Goal: Communication & Community: Answer question/provide support

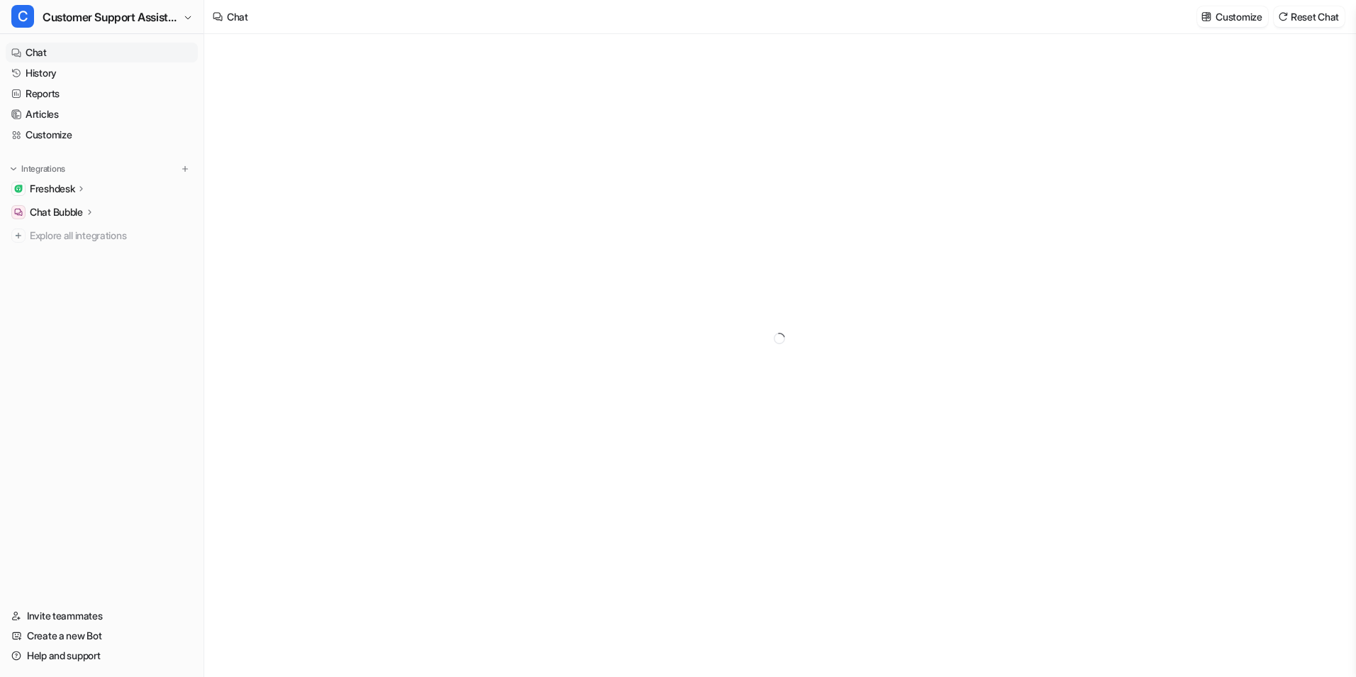
click at [40, 185] on p "Freshdesk" at bounding box center [52, 189] width 45 height 14
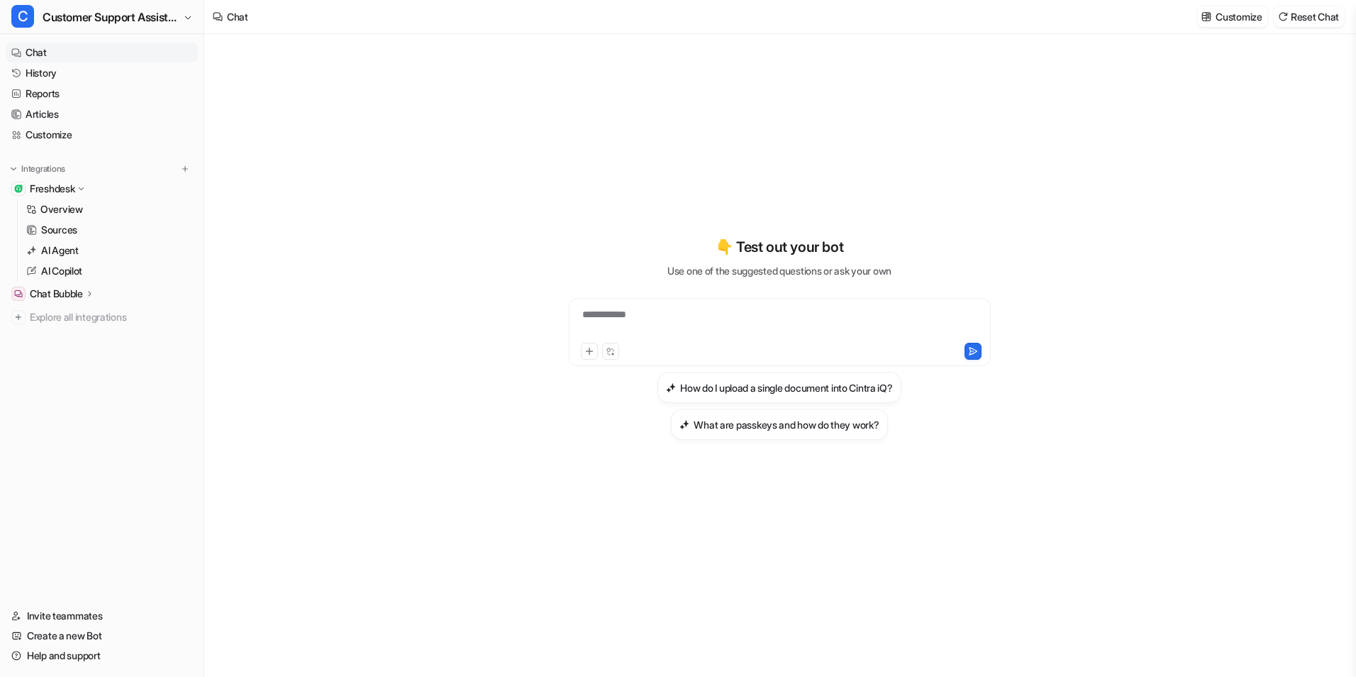
type textarea "**********"
click at [697, 312] on div "**********" at bounding box center [779, 323] width 415 height 33
